Goal: Task Accomplishment & Management: Complete application form

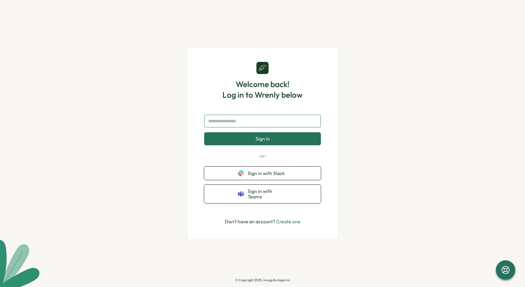
click at [249, 122] on input "text" at bounding box center [262, 121] width 117 height 13
type input "*"
type input "**********"
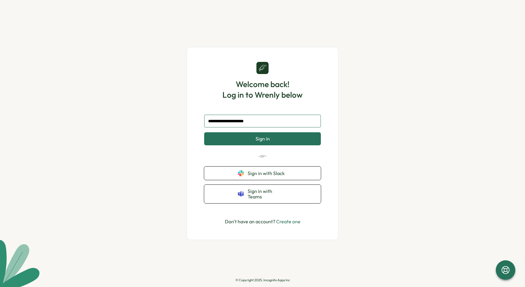
click at [204, 132] on button "Sign in" at bounding box center [262, 138] width 117 height 13
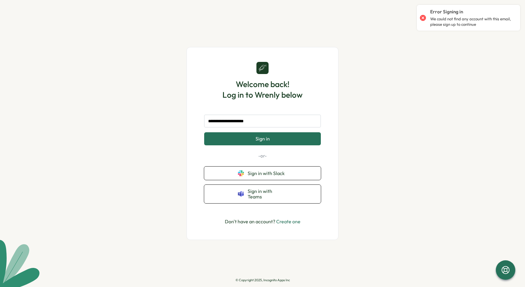
click at [236, 145] on button "Sign in" at bounding box center [262, 138] width 117 height 13
click at [288, 225] on div "**********" at bounding box center [263, 144] width 152 height 194
click at [288, 222] on p "Don't have an account? Create one" at bounding box center [263, 222] width 76 height 8
click at [286, 219] on link "Create one" at bounding box center [288, 222] width 24 height 6
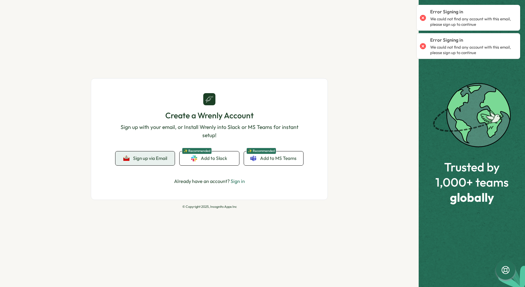
click at [150, 163] on button "Sign up via Email" at bounding box center [144, 159] width 59 height 14
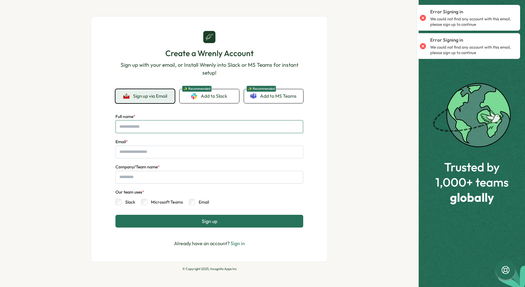
click at [152, 129] on input "Full name *" at bounding box center [209, 126] width 188 height 13
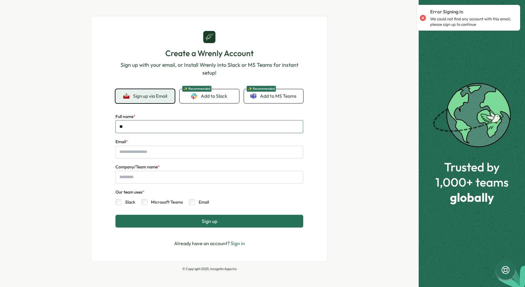
type input "*"
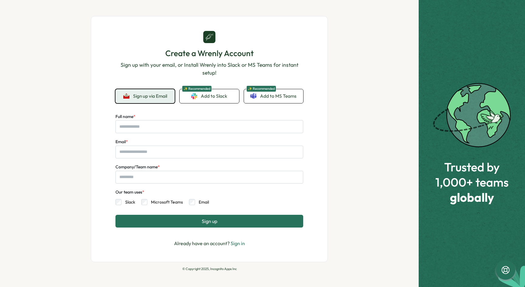
click at [412, 201] on div "Create a Wrenly Account Sign up with your email, or Install Wrenly into Slack o…" at bounding box center [209, 143] width 419 height 287
